Goal: Task Accomplishment & Management: Manage account settings

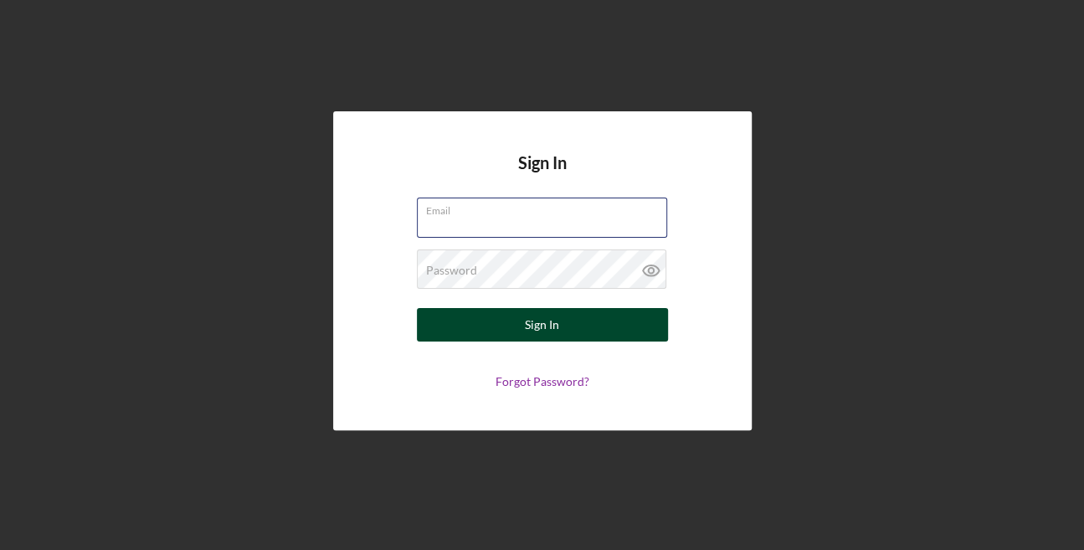
type input "[EMAIL_ADDRESS][DOMAIN_NAME]"
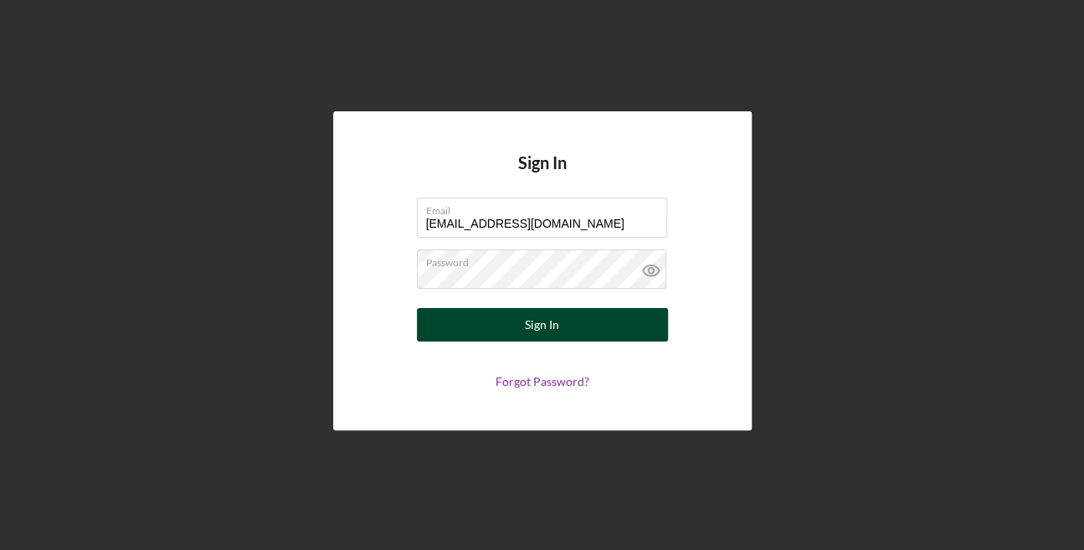
click at [530, 320] on div "Sign In" at bounding box center [542, 324] width 34 height 33
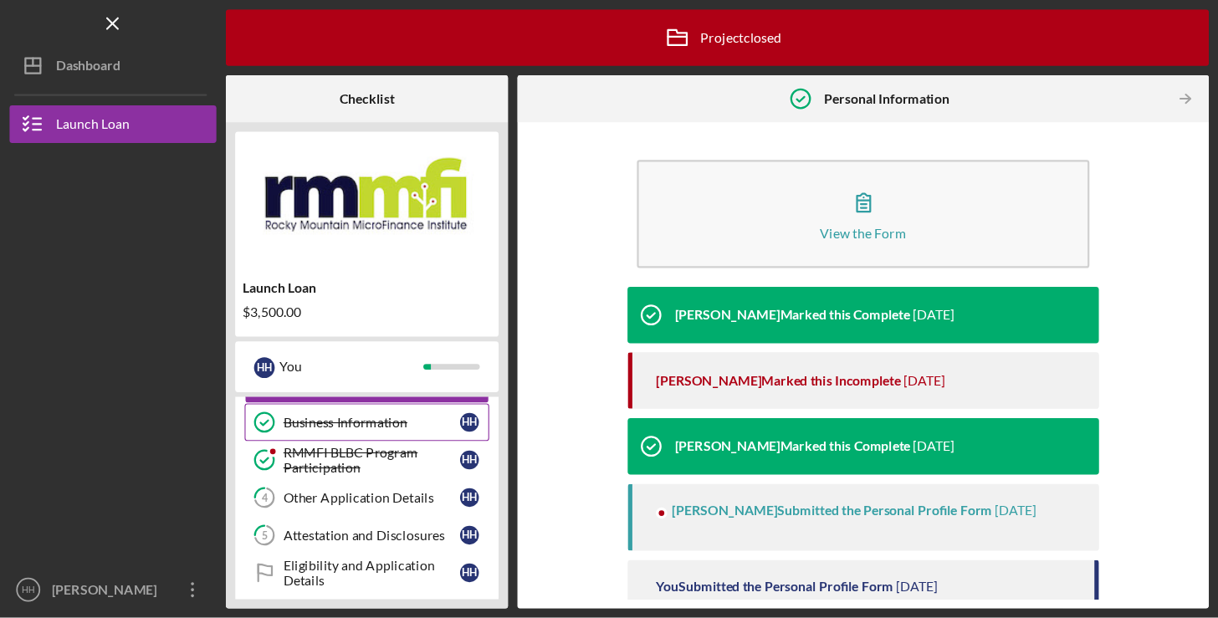
scroll to position [222, 0]
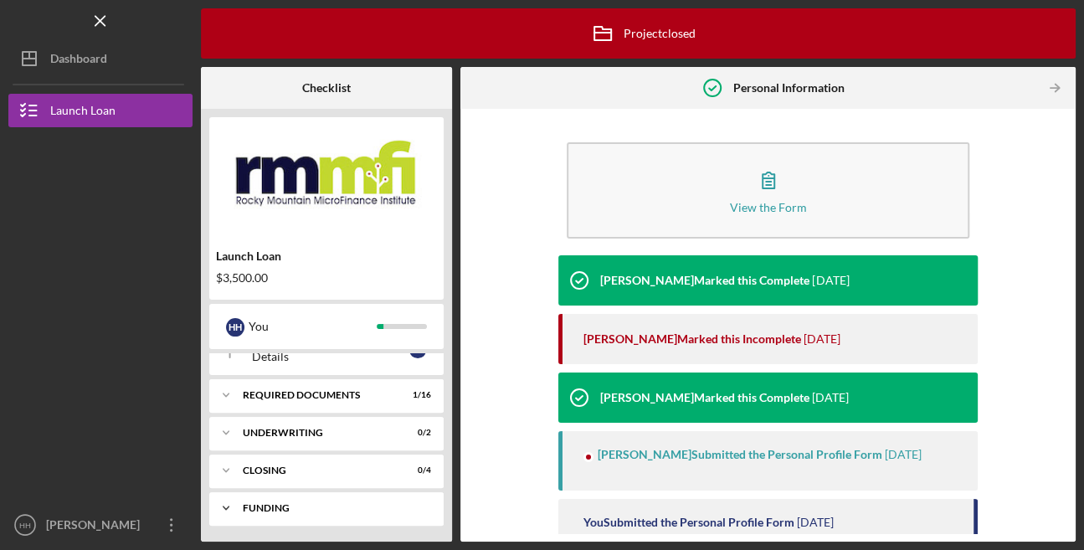
click at [300, 508] on div "Funding" at bounding box center [333, 508] width 180 height 10
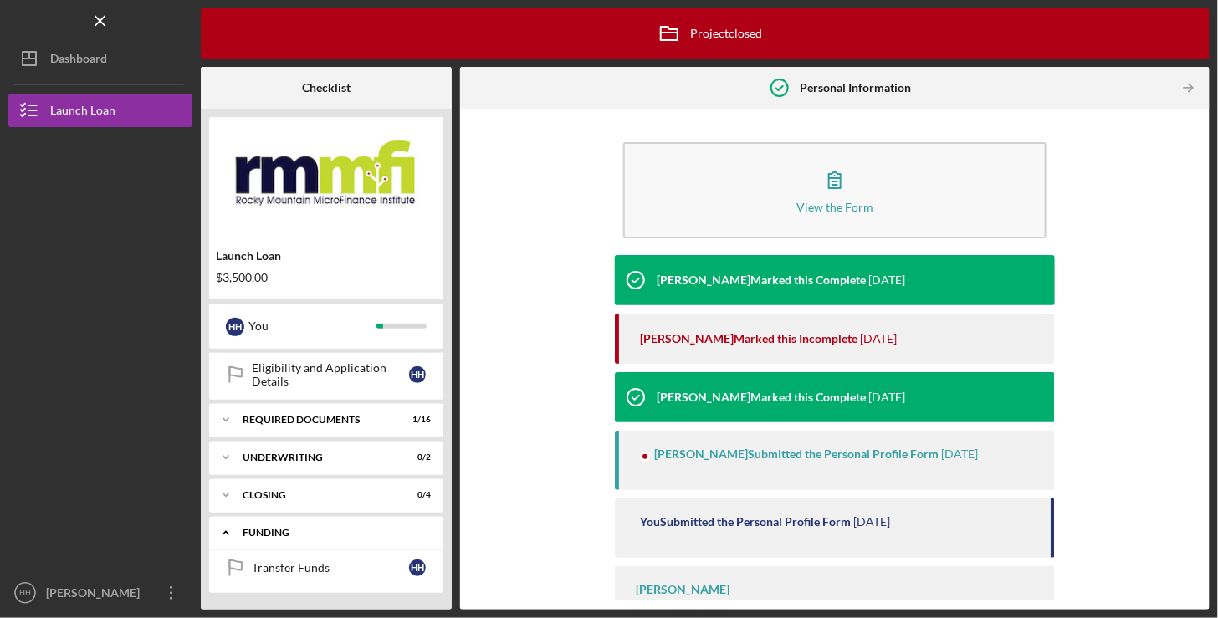
scroll to position [196, 0]
click at [89, 549] on div "[PERSON_NAME]" at bounding box center [96, 596] width 109 height 38
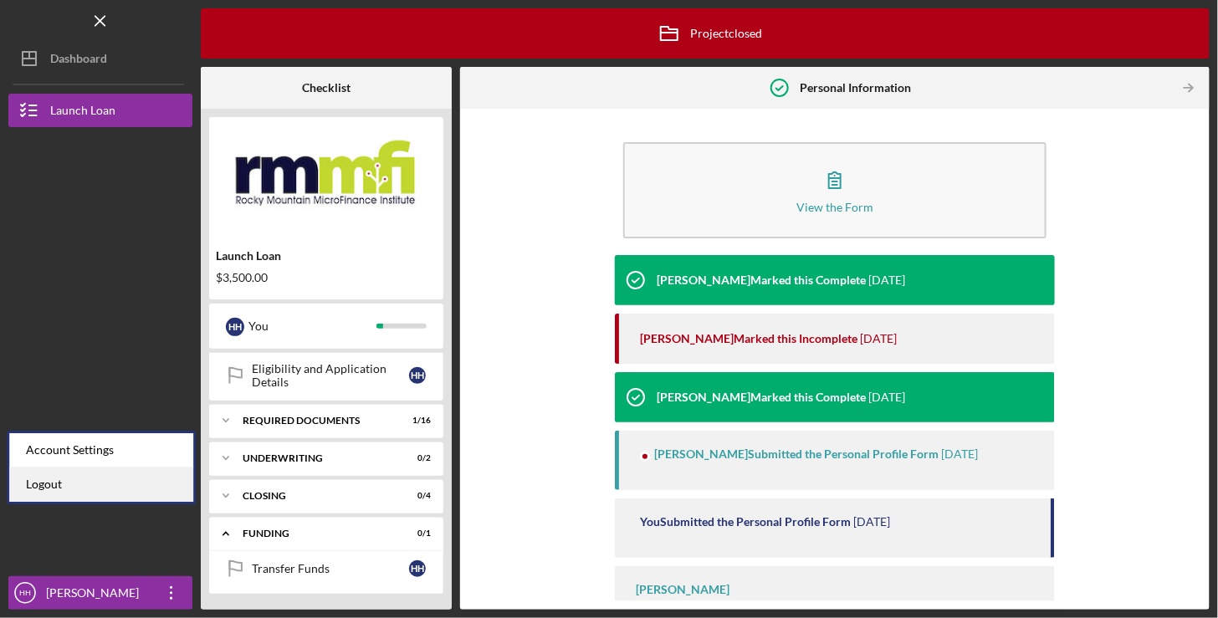
click at [69, 484] on link "Logout" at bounding box center [101, 485] width 184 height 34
